Goal: Transaction & Acquisition: Purchase product/service

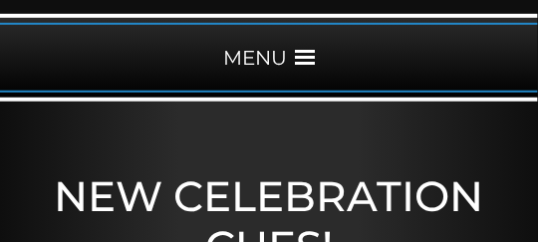
scroll to position [279, 0]
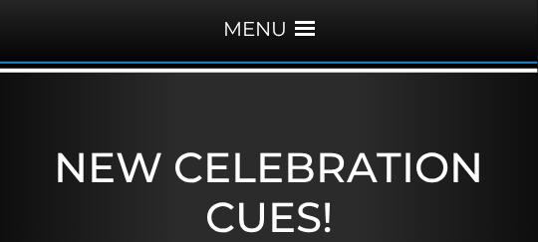
click at [301, 32] on span at bounding box center [305, 29] width 20 height 20
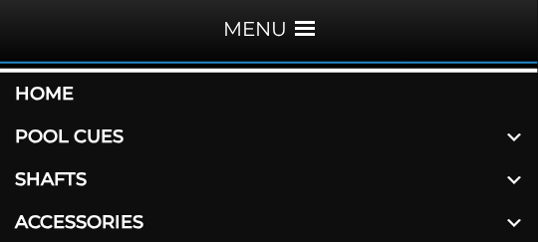
click at [502, 131] on span at bounding box center [514, 137] width 48 height 43
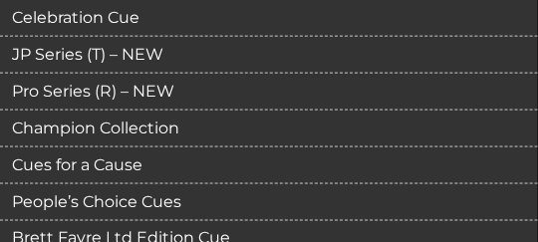
scroll to position [438, 0]
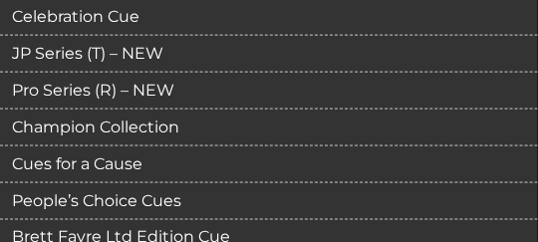
click at [118, 89] on link "Pro Series (R) – NEW" at bounding box center [269, 91] width 538 height 37
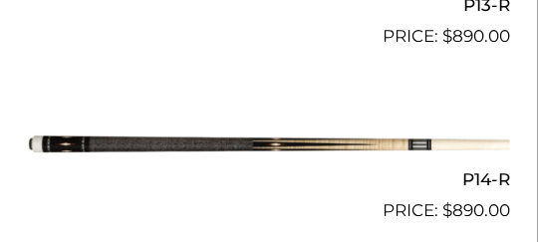
scroll to position [2949, 0]
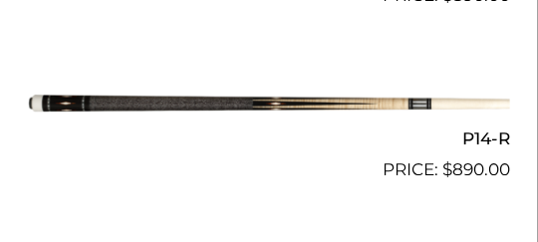
click at [244, 103] on img at bounding box center [269, 105] width 482 height 81
